Goal: Navigation & Orientation: Find specific page/section

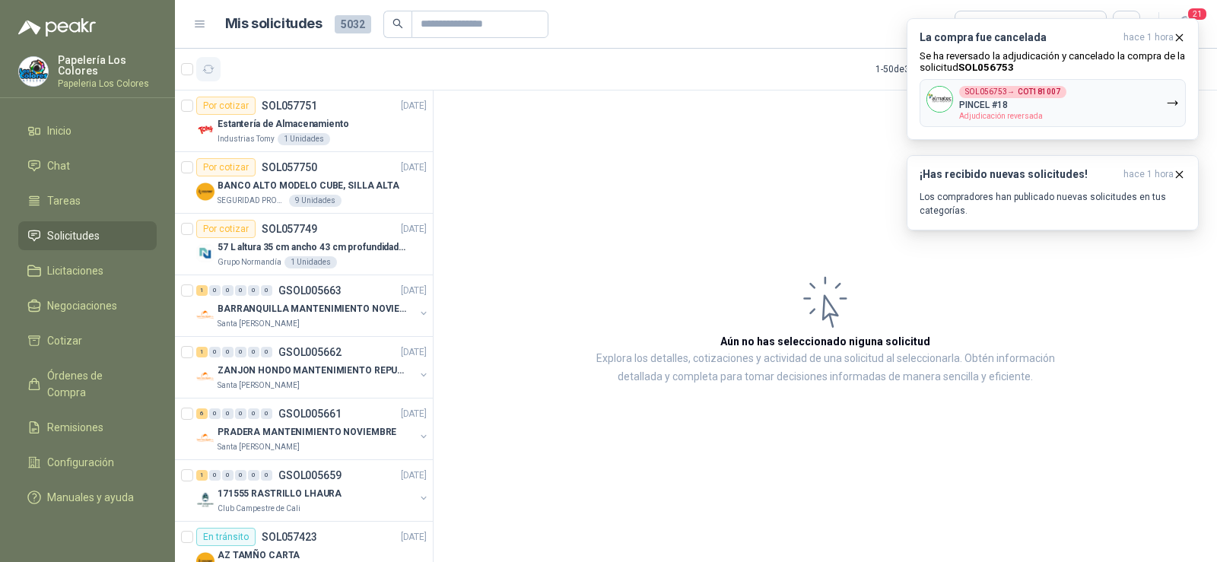
drag, startPoint x: 0, startPoint y: 0, endPoint x: 208, endPoint y: 74, distance: 220.4
click at [208, 74] on icon "button" at bounding box center [208, 69] width 13 height 13
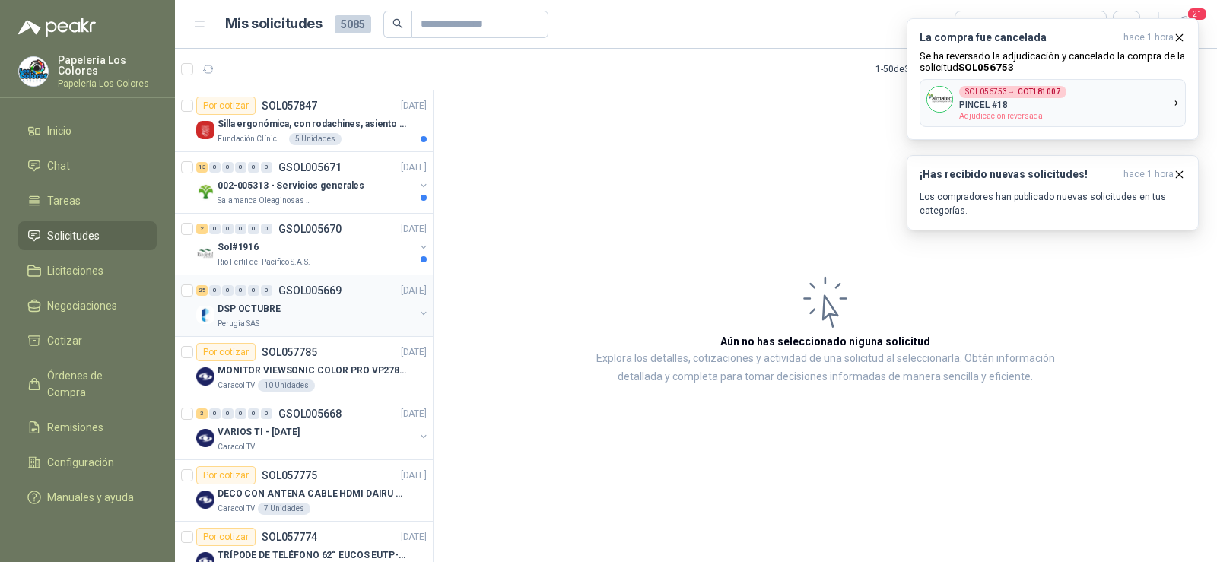
click at [293, 321] on div "Perugia SAS" at bounding box center [316, 324] width 197 height 12
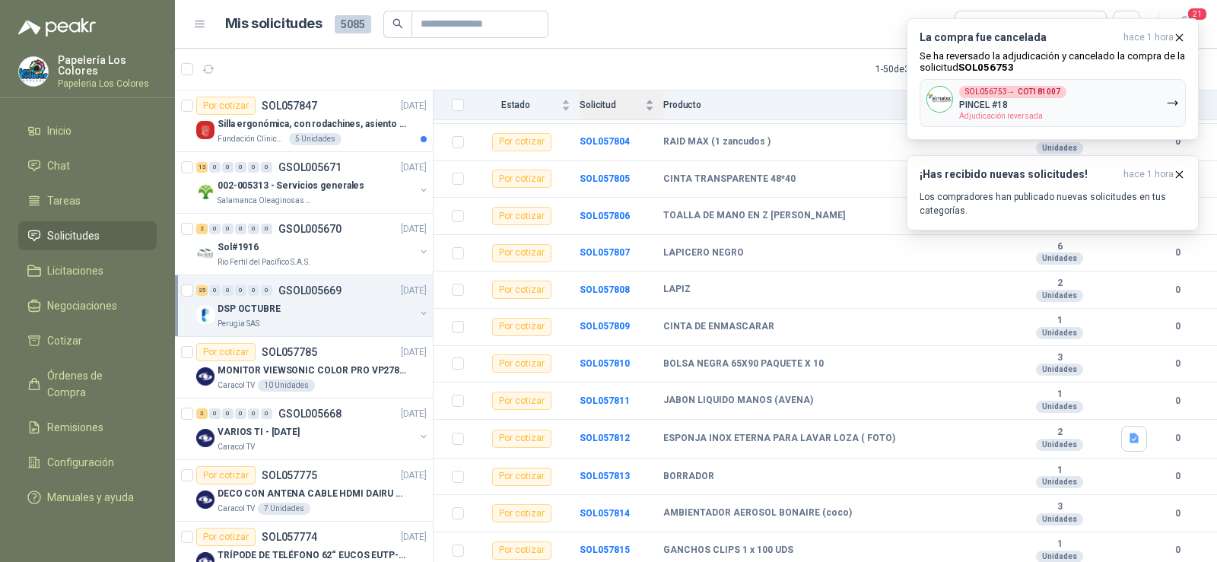
scroll to position [653, 0]
click at [266, 251] on div "Sol#1916" at bounding box center [316, 247] width 197 height 18
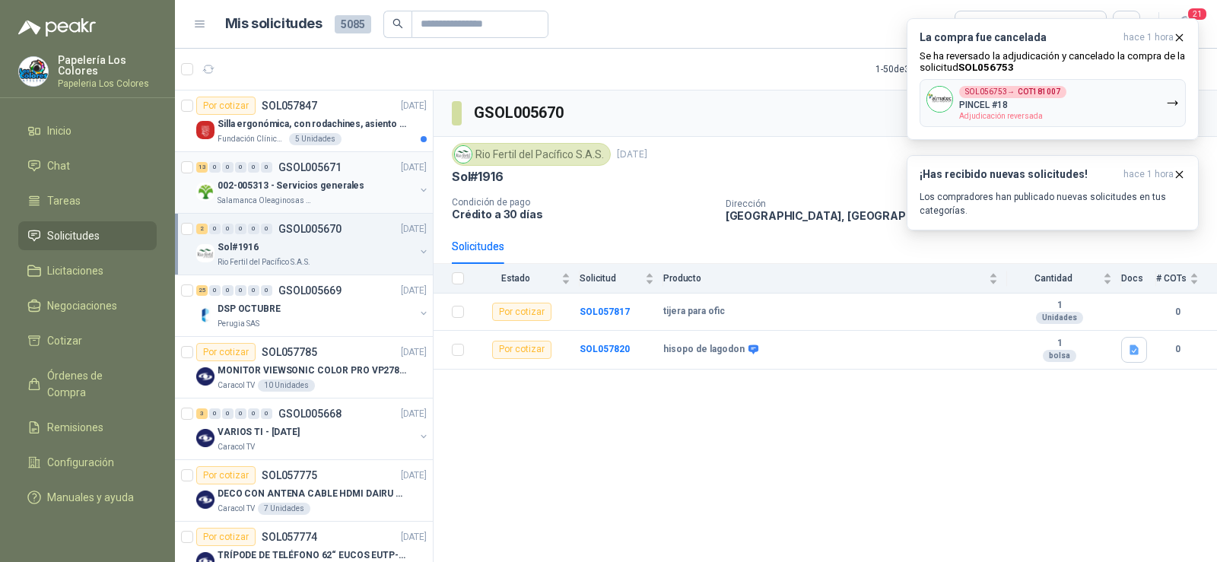
click at [294, 204] on p "Salamanca Oleaginosas SAS" at bounding box center [266, 201] width 96 height 12
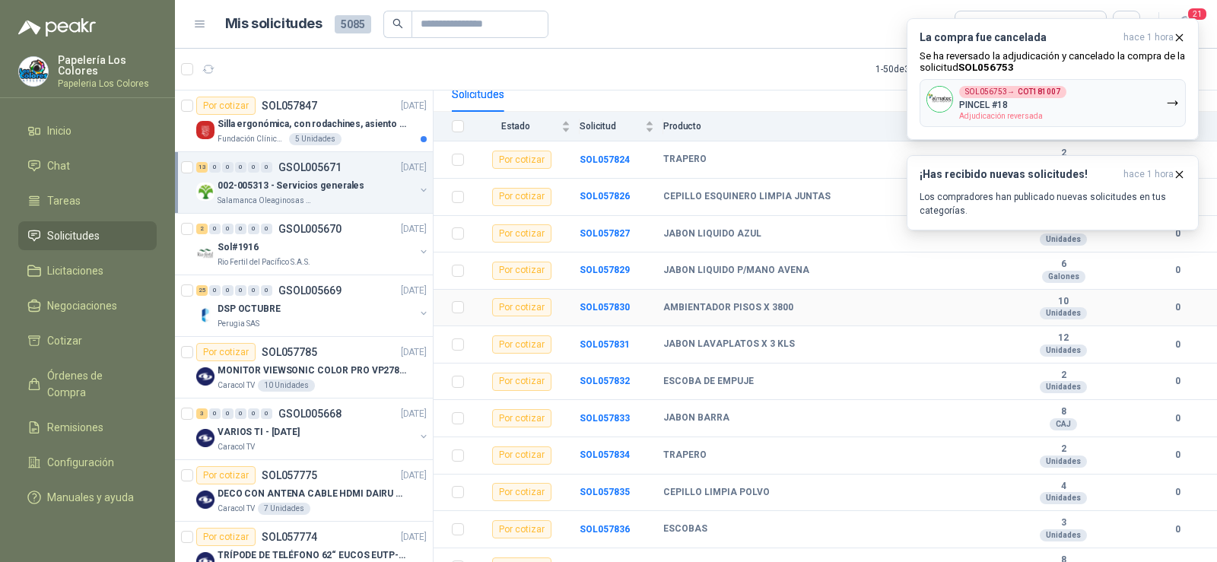
scroll to position [207, 0]
